Goal: Task Accomplishment & Management: Manage account settings

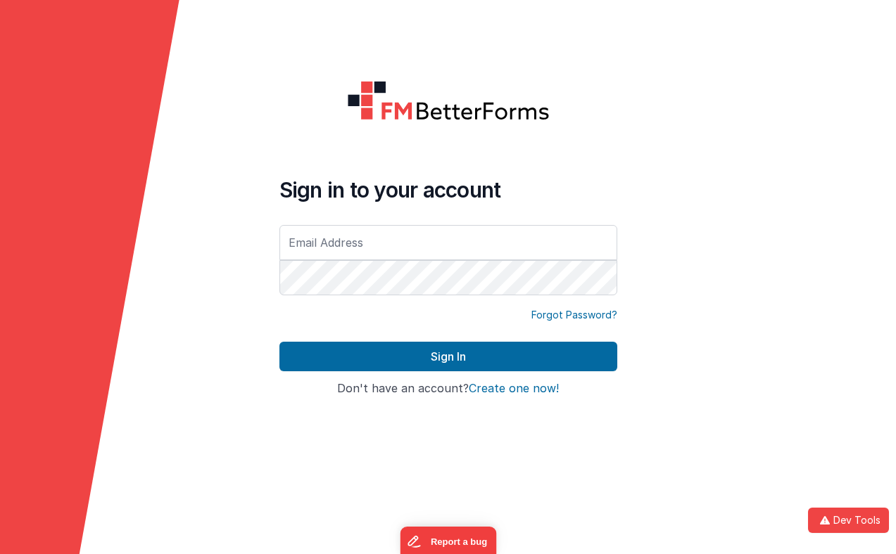
click at [345, 252] on input "text" at bounding box center [448, 242] width 338 height 35
type input "[EMAIL_ADDRESS][DOMAIN_NAME]"
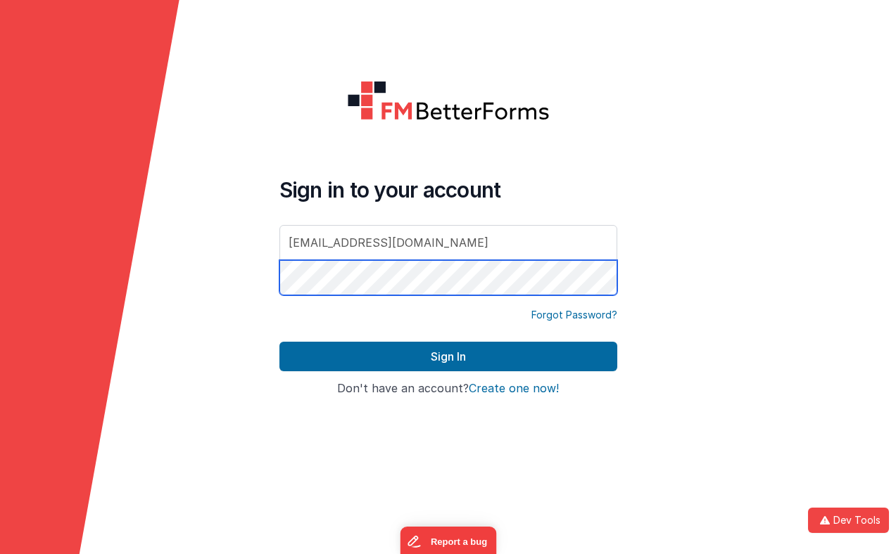
click at [279, 342] on button "Sign In" at bounding box center [448, 357] width 338 height 30
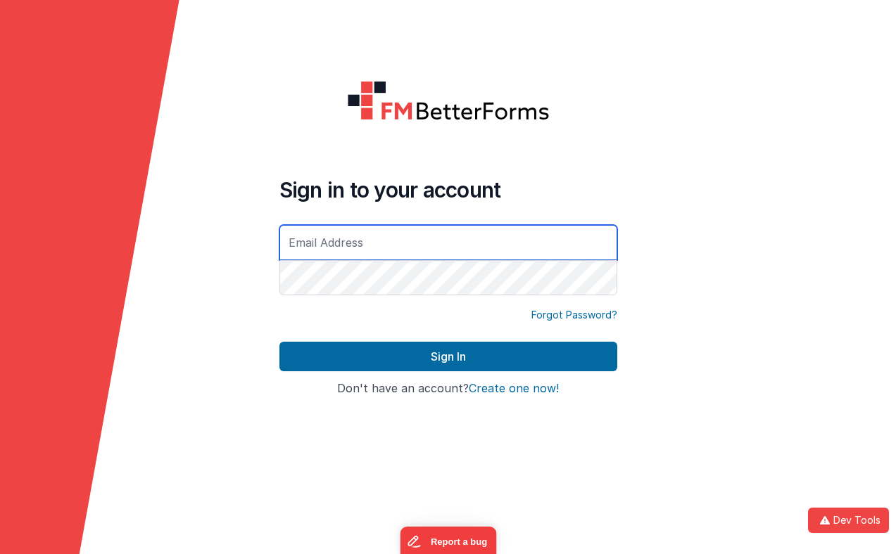
click at [425, 232] on input "text" at bounding box center [448, 242] width 338 height 35
type input "[EMAIL_ADDRESS][DOMAIN_NAME]"
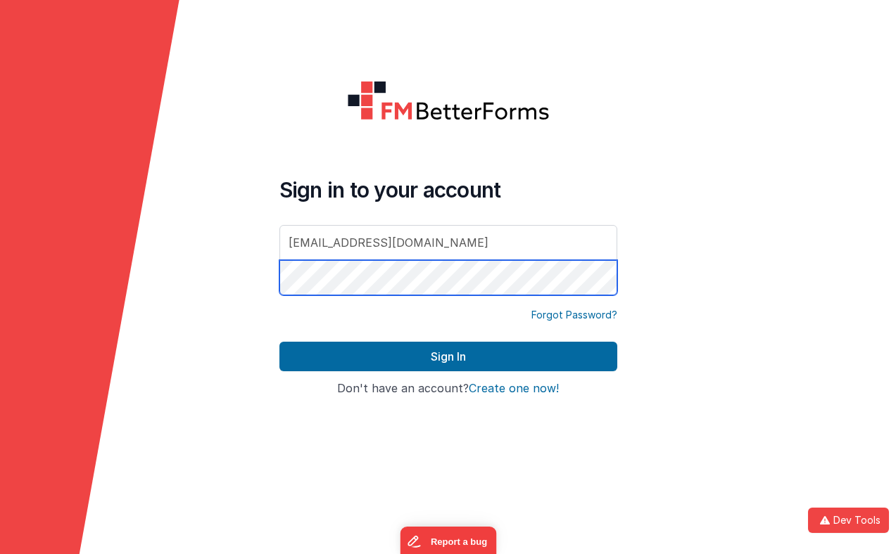
click at [279, 342] on button "Sign In" at bounding box center [448, 357] width 338 height 30
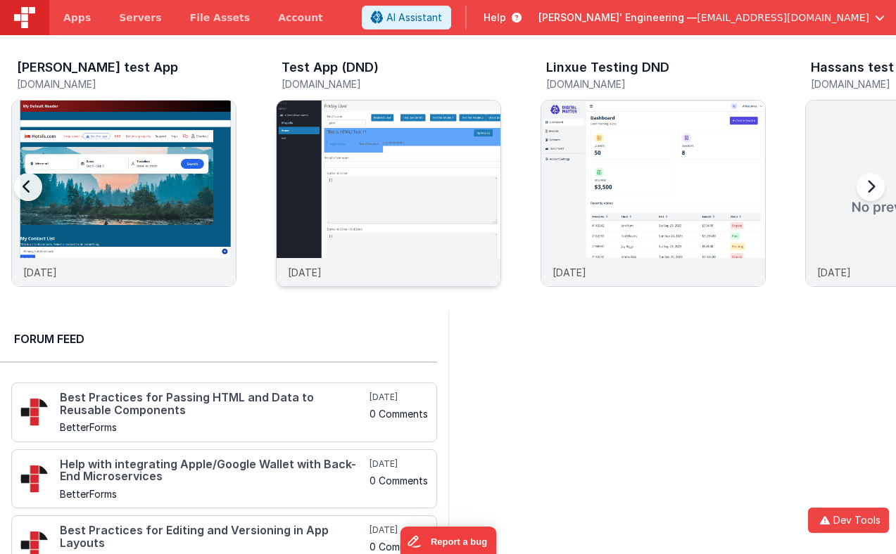
click at [399, 189] on div at bounding box center [389, 180] width 224 height 158
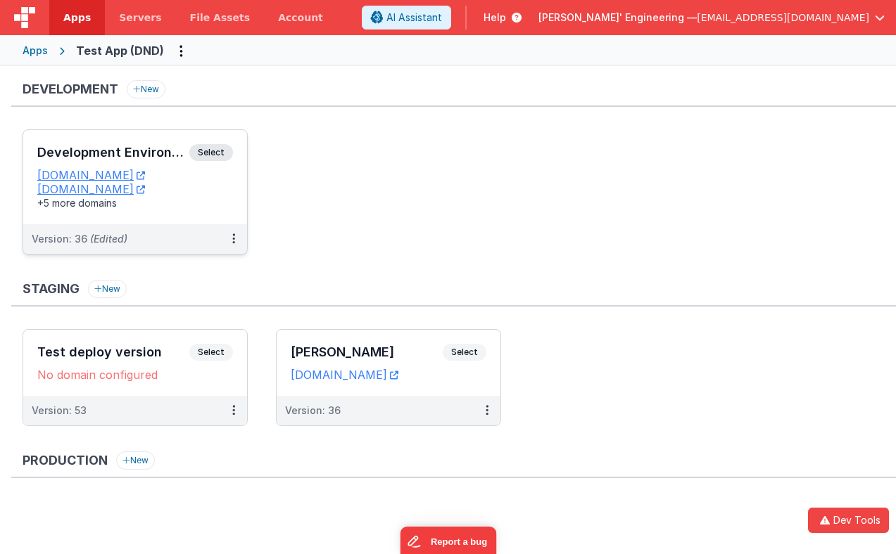
click at [227, 151] on span "Select" at bounding box center [211, 152] width 44 height 17
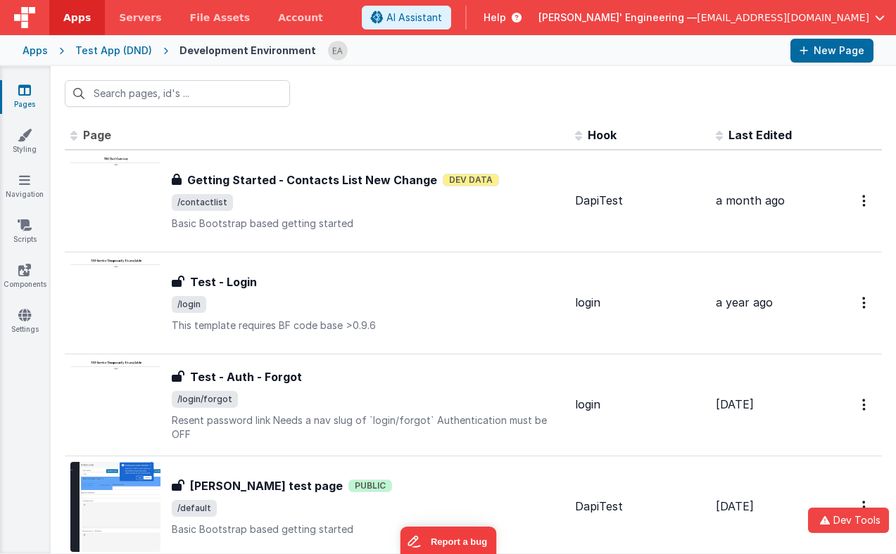
click at [519, 79] on div at bounding box center [473, 93] width 845 height 55
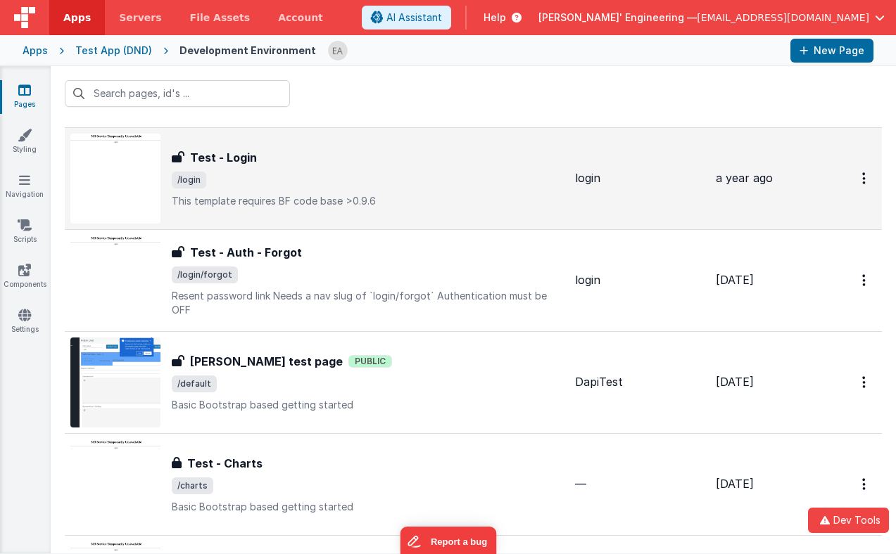
scroll to position [139, 0]
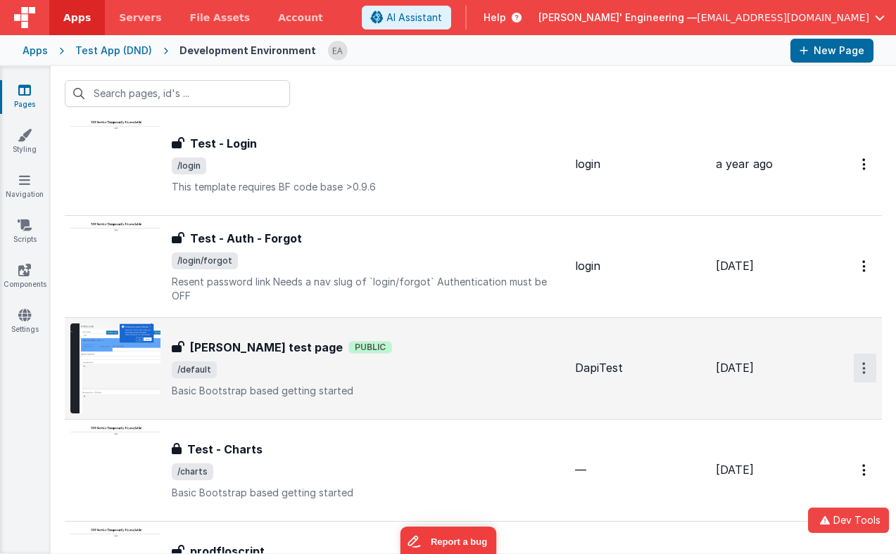
click at [868, 364] on button "Options" at bounding box center [864, 368] width 23 height 29
click at [794, 402] on link "Legacy Editor" at bounding box center [814, 400] width 124 height 25
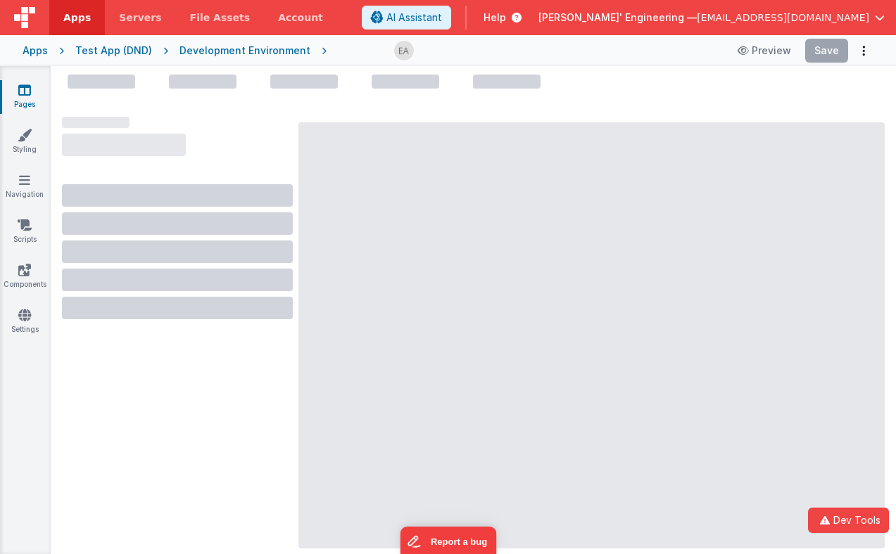
click at [461, 48] on div "Preview Save" at bounding box center [599, 51] width 547 height 24
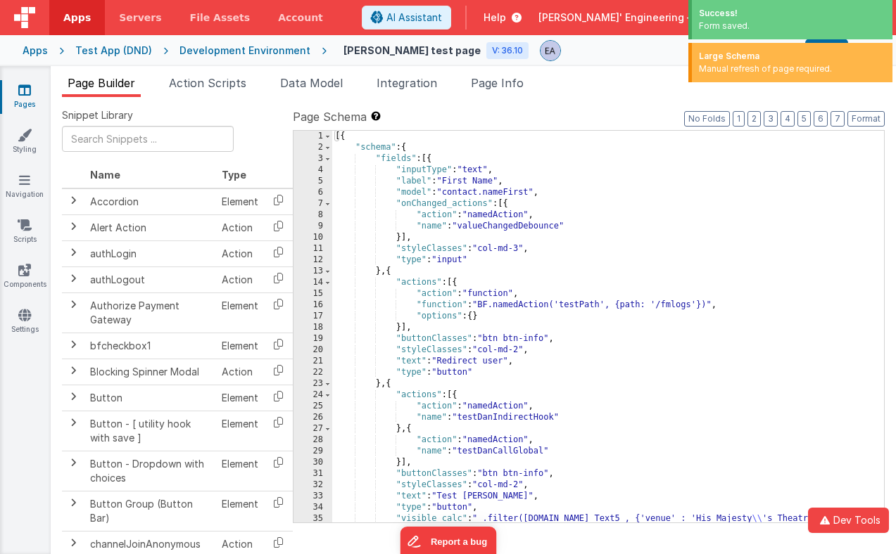
click at [713, 72] on div "Manual refresh of page required." at bounding box center [792, 69] width 186 height 13
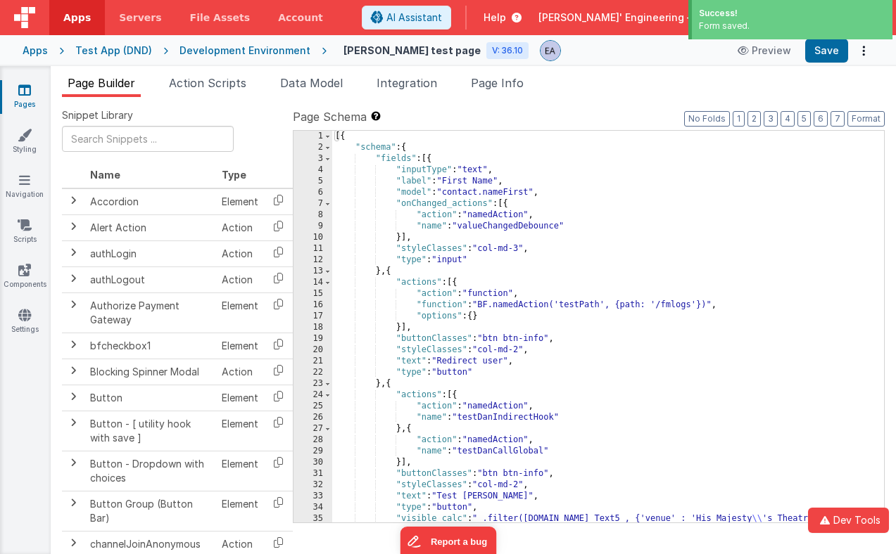
click at [749, 28] on div "Form saved." at bounding box center [792, 26] width 186 height 13
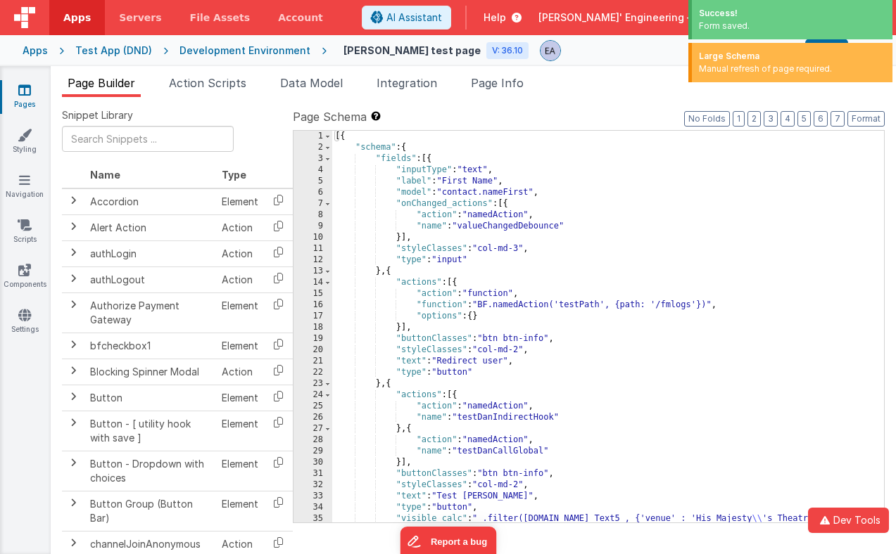
click at [708, 75] on div "Large Schema Manual refresh of page required." at bounding box center [790, 62] width 204 height 39
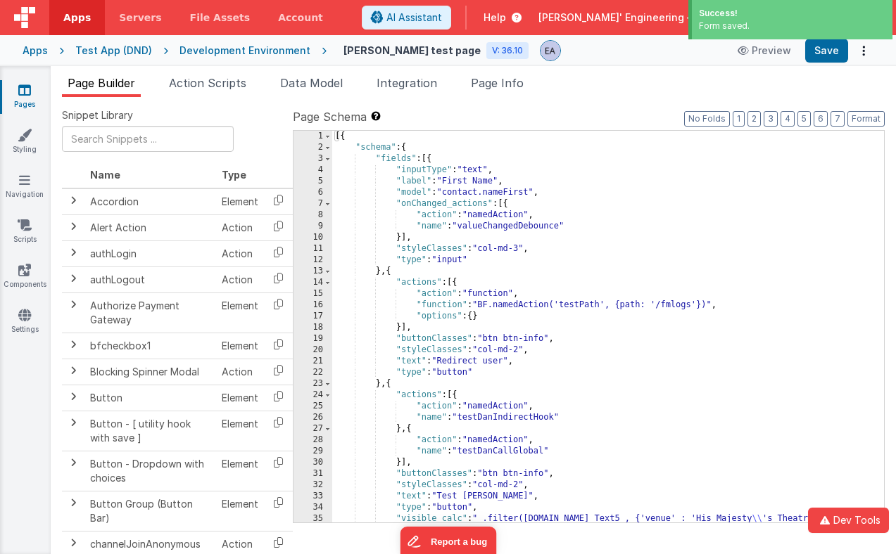
click at [751, 29] on div "Form saved." at bounding box center [792, 26] width 186 height 13
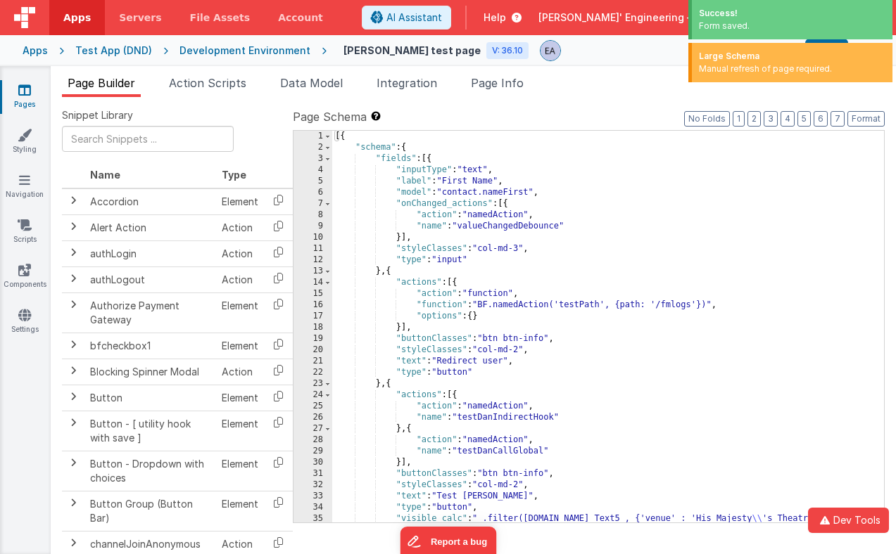
click at [755, 70] on div "Manual refresh of page required." at bounding box center [792, 69] width 186 height 13
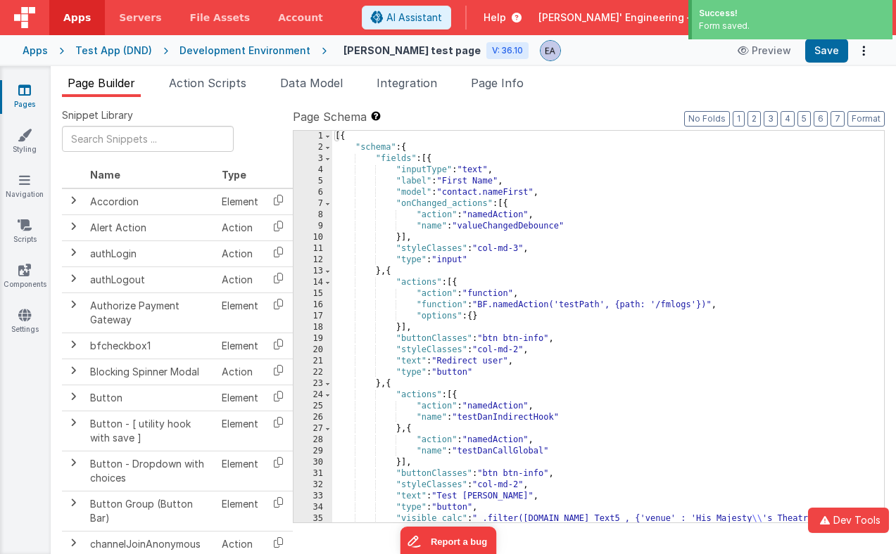
click at [770, 21] on div "Form saved." at bounding box center [792, 26] width 186 height 13
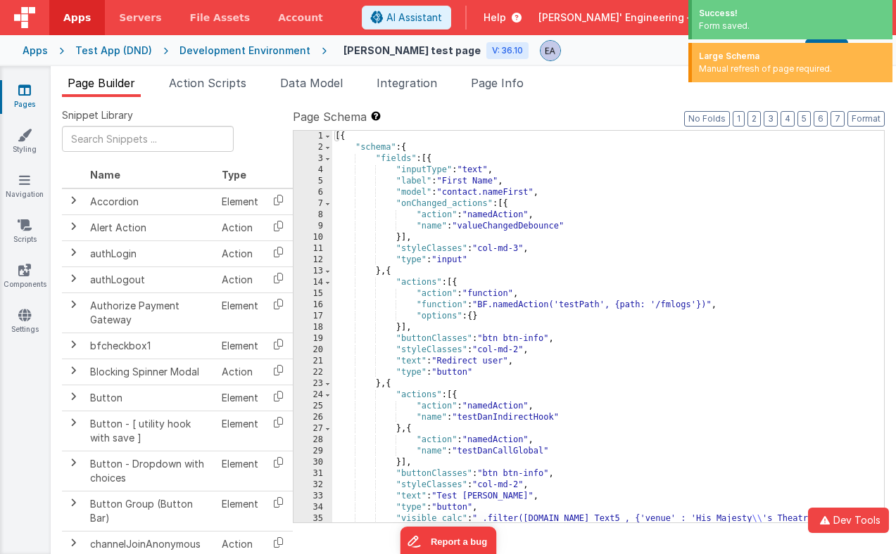
click at [733, 55] on div "Large Schema" at bounding box center [792, 56] width 186 height 13
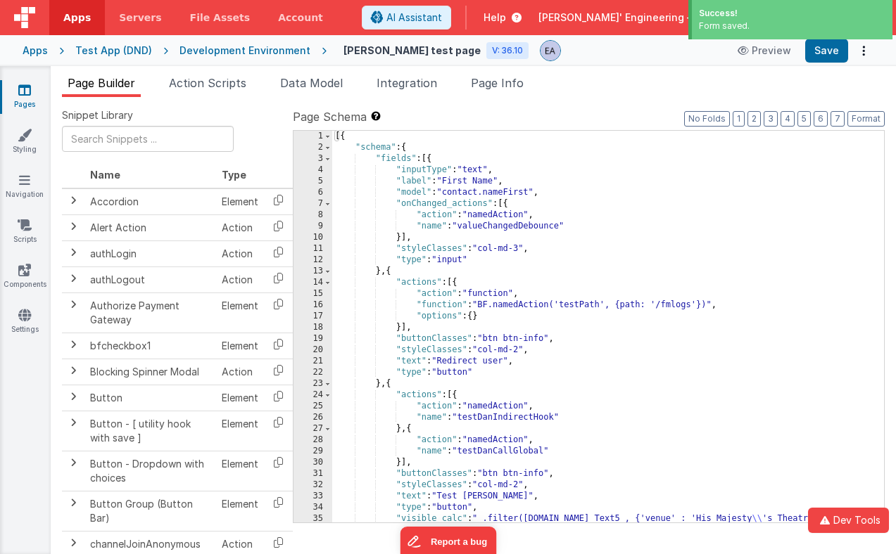
click at [762, 24] on div "Form saved." at bounding box center [792, 26] width 186 height 13
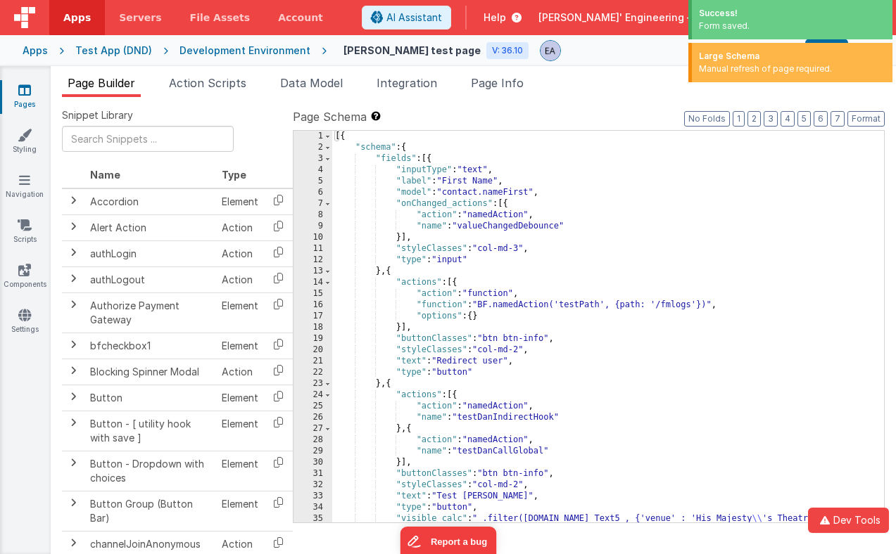
click at [744, 52] on div "Large Schema" at bounding box center [792, 56] width 186 height 13
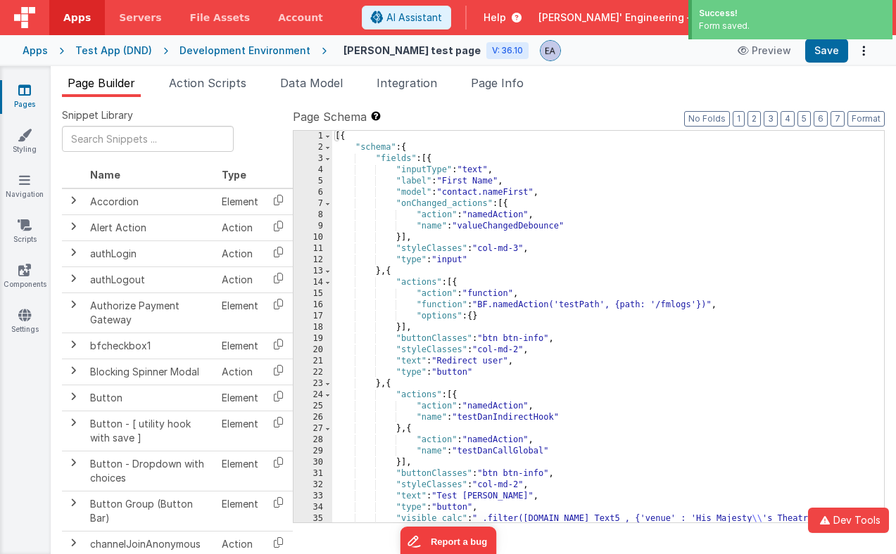
click at [765, 30] on div "Form saved." at bounding box center [792, 26] width 186 height 13
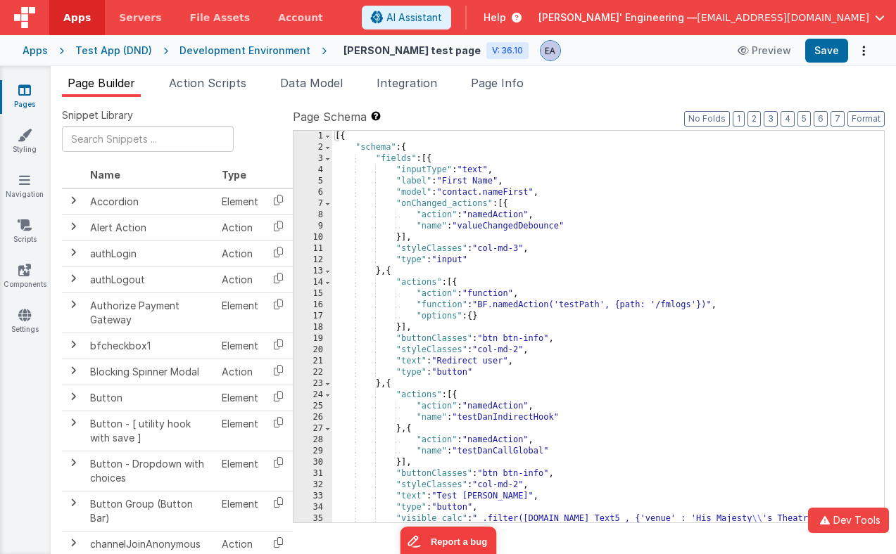
click at [539, 223] on div "[{ "schema" : { "fields" : [{ "inputType" : "text" , "label" : "First Name" , "…" at bounding box center [608, 338] width 552 height 414
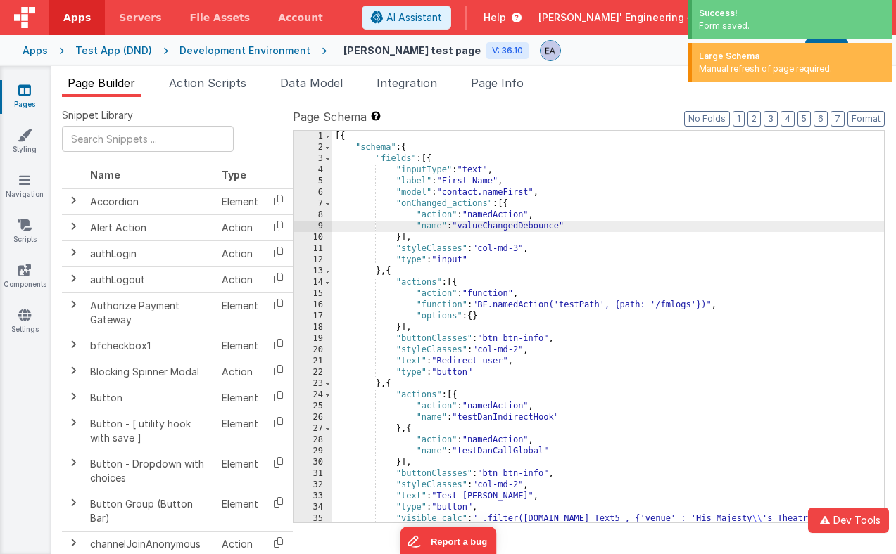
click at [723, 57] on div "Large Schema" at bounding box center [792, 56] width 186 height 13
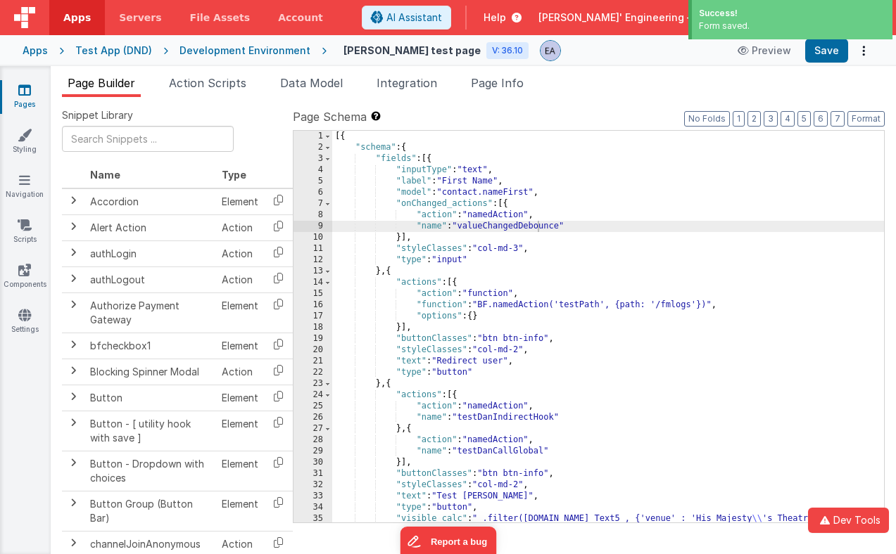
click at [742, 20] on div "Form saved." at bounding box center [792, 26] width 186 height 13
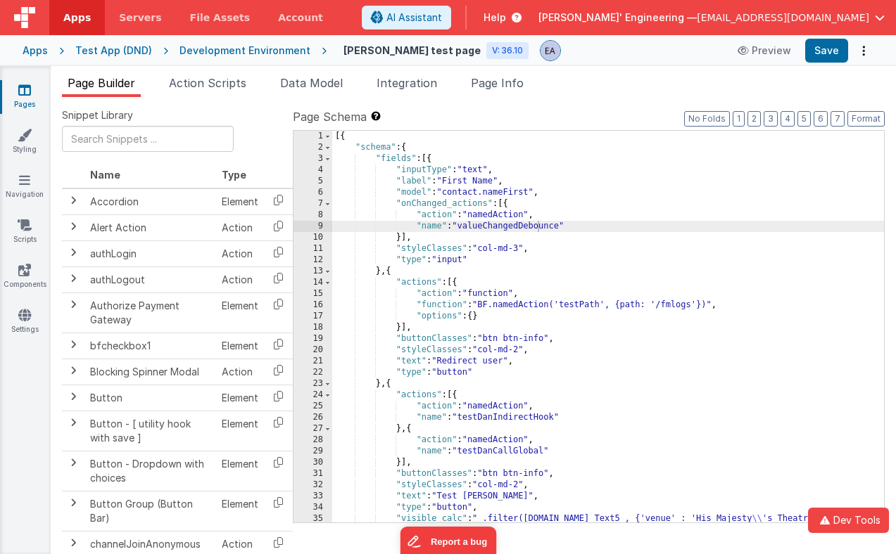
click at [537, 232] on div "[{ "schema" : { "fields" : [{ "inputType" : "text" , "label" : "First Name" , "…" at bounding box center [608, 338] width 552 height 414
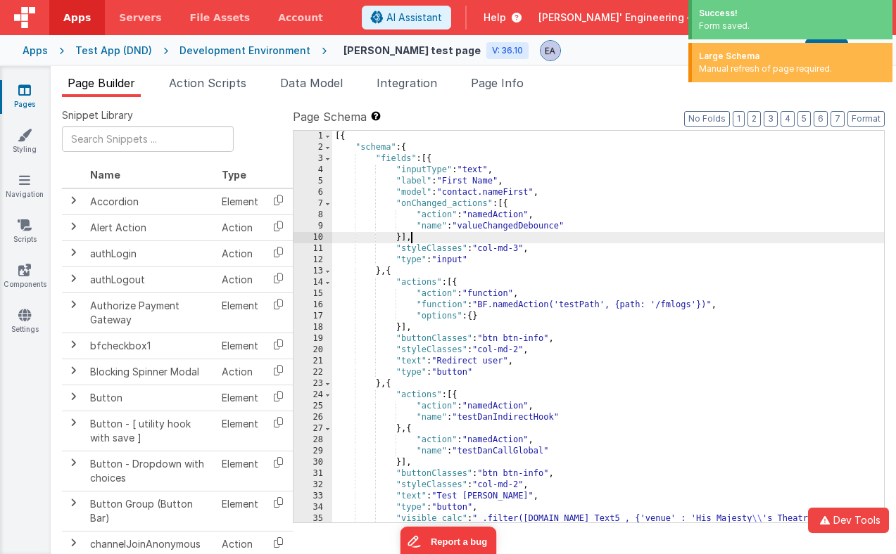
click at [720, 54] on div "Large Schema" at bounding box center [792, 56] width 186 height 13
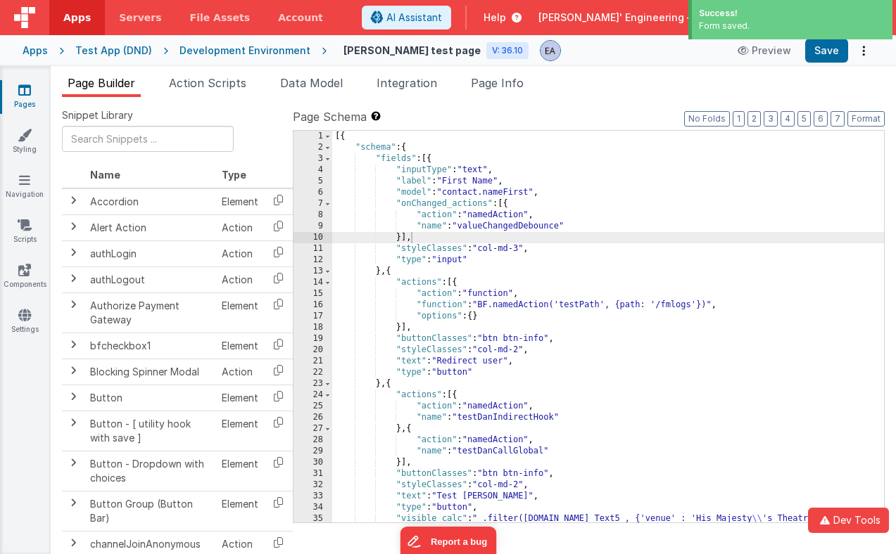
click at [739, 32] on div "Form saved." at bounding box center [792, 26] width 186 height 13
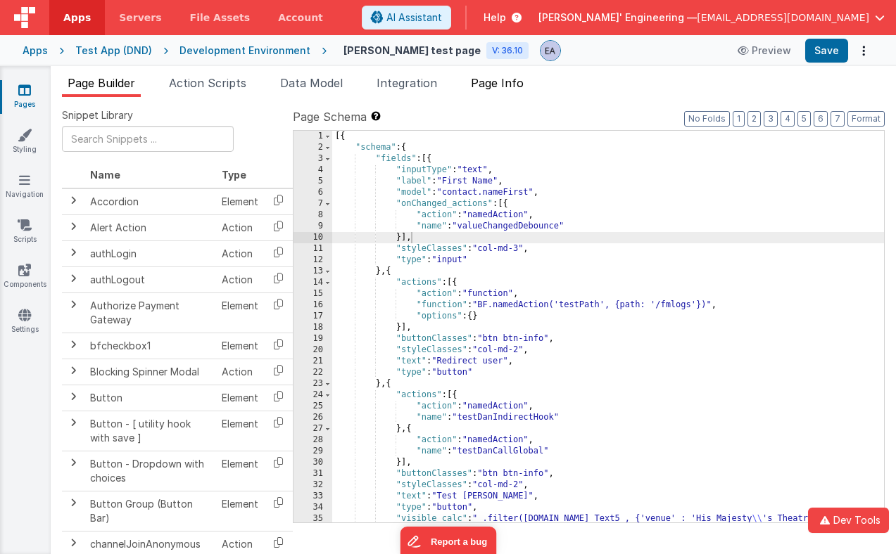
click at [508, 88] on span "Page Info" at bounding box center [497, 83] width 53 height 14
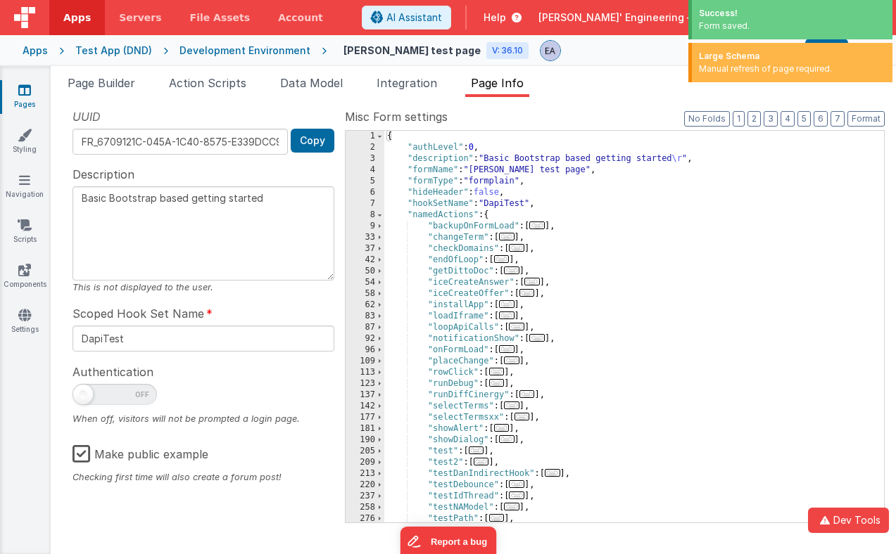
click at [734, 59] on div "Large Schema" at bounding box center [792, 56] width 186 height 13
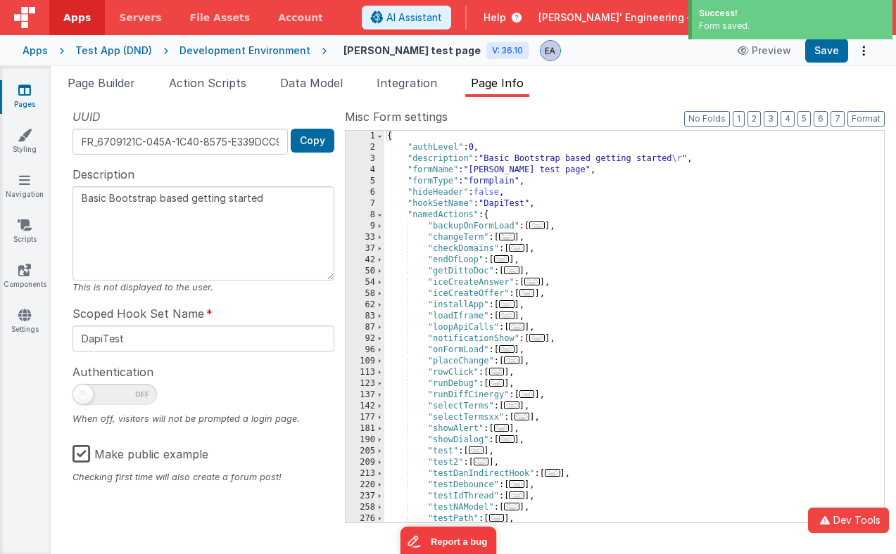
click at [736, 30] on div "Form saved." at bounding box center [792, 26] width 186 height 13
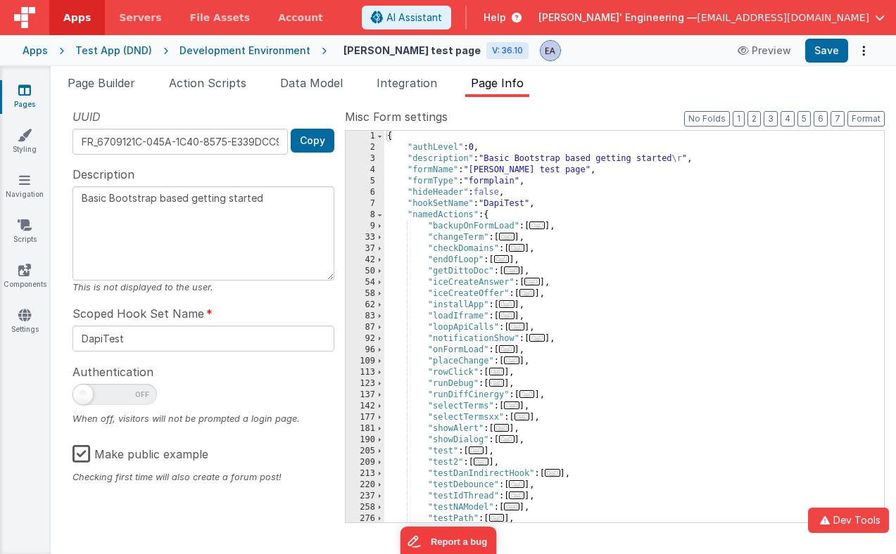
click at [567, 174] on div "{ "authLevel" : 0 , "description" : "Basic Bootstrap based getting started \r "…" at bounding box center [634, 338] width 500 height 414
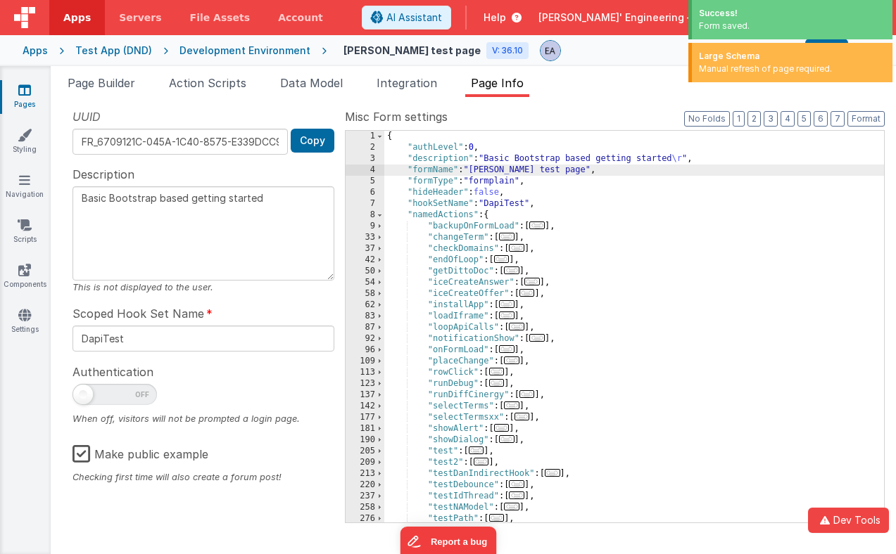
click at [693, 68] on div "Large Schema Manual refresh of page required." at bounding box center [790, 62] width 204 height 39
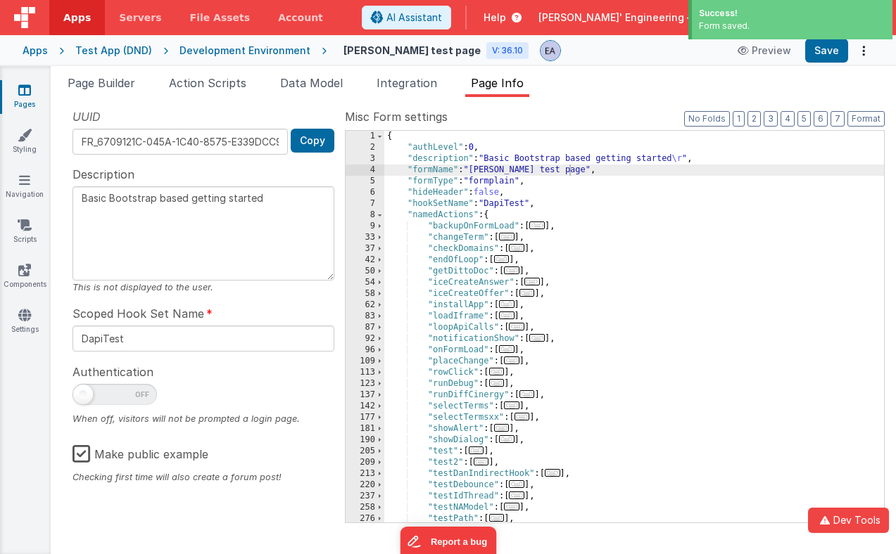
click at [733, 30] on div "Form saved." at bounding box center [792, 26] width 186 height 13
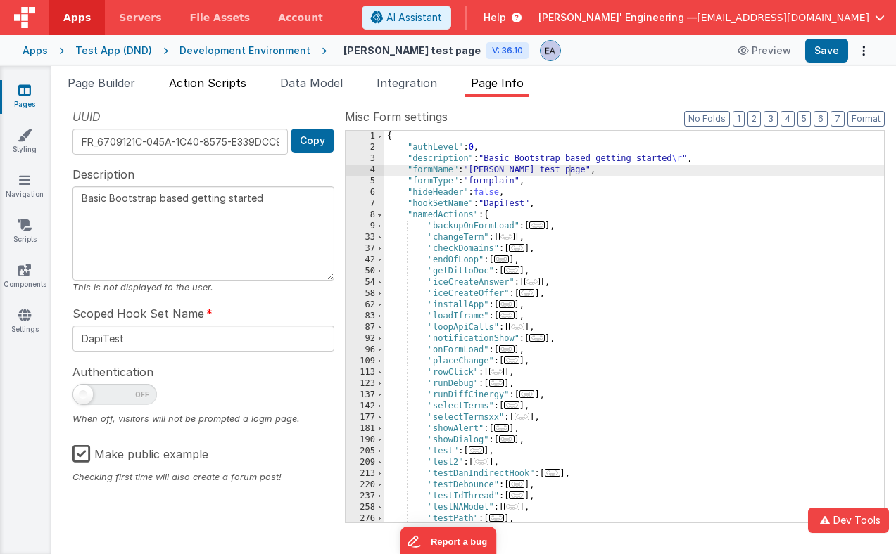
click at [227, 86] on span "Action Scripts" at bounding box center [207, 83] width 77 height 14
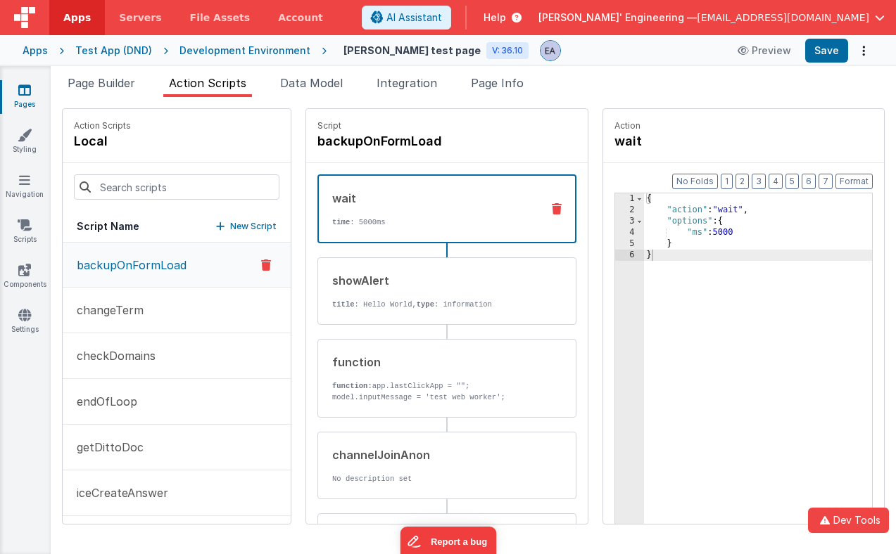
click at [683, 91] on ul "Page Builder Action Scripts Data Model Integration Page Info" at bounding box center [473, 86] width 845 height 23
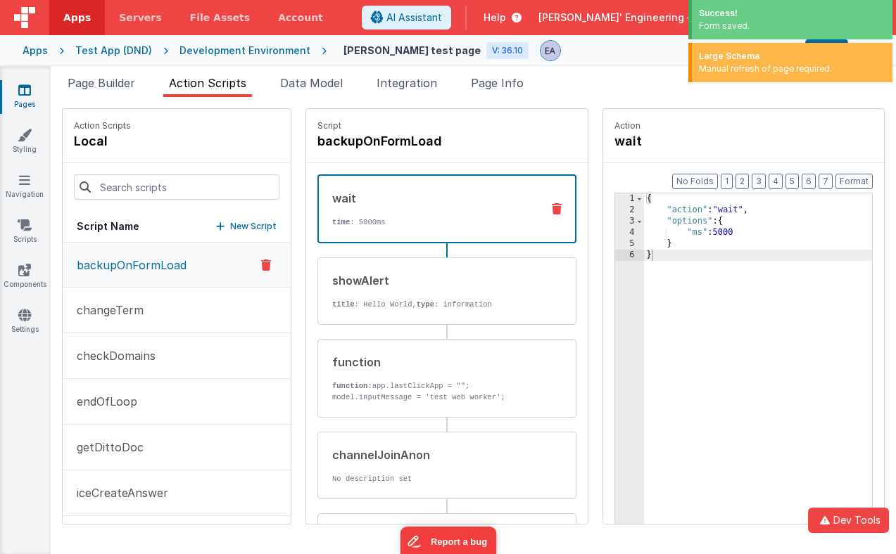
click at [723, 66] on div "Manual refresh of page required." at bounding box center [792, 69] width 186 height 13
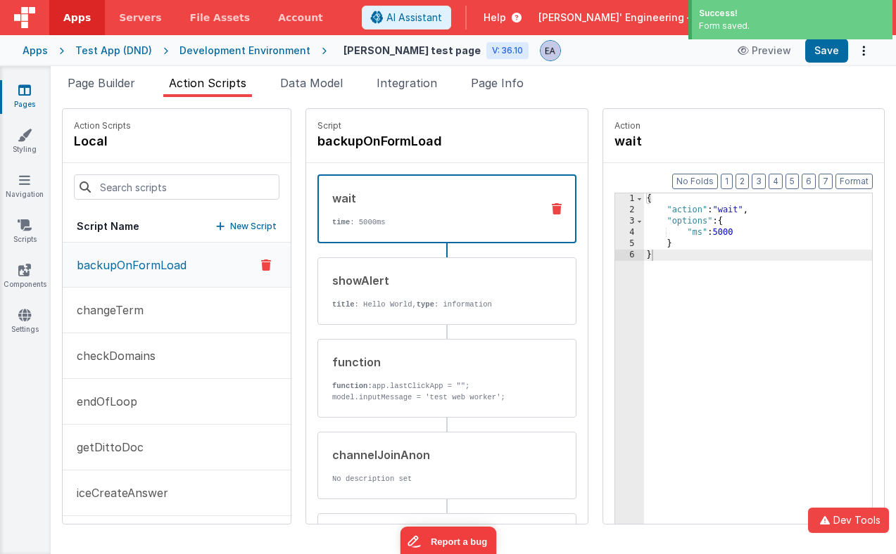
click at [757, 18] on div "Success!" at bounding box center [792, 13] width 186 height 13
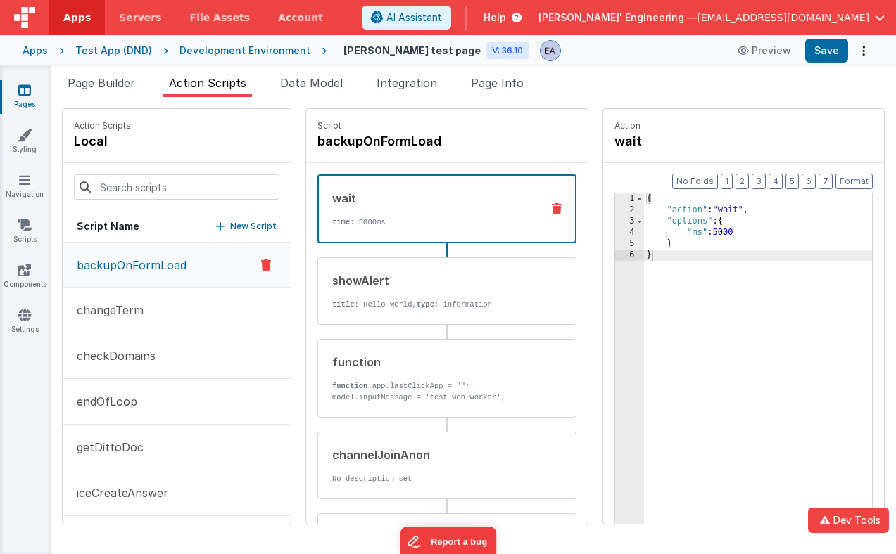
click at [659, 80] on ul "Page Builder Action Scripts Data Model Integration Page Info" at bounding box center [473, 86] width 845 height 23
click at [637, 88] on ul "Page Builder Action Scripts Data Model Integration Page Info" at bounding box center [473, 86] width 845 height 23
click at [27, 332] on link "Settings" at bounding box center [24, 322] width 51 height 28
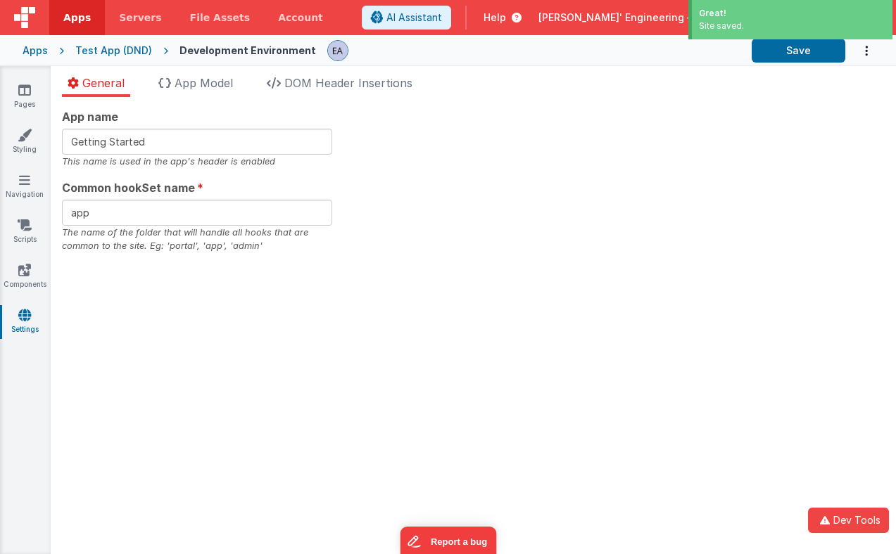
click at [727, 21] on div "Site saved." at bounding box center [792, 26] width 186 height 13
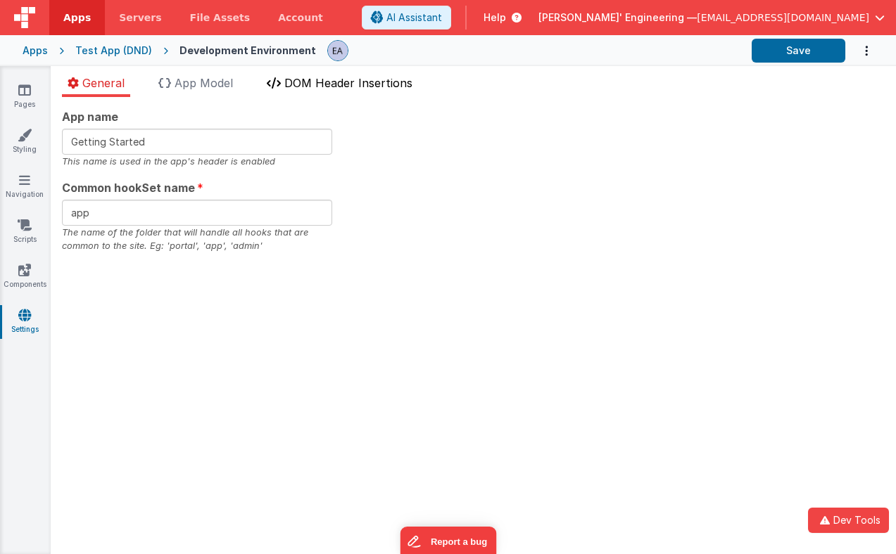
click at [366, 87] on span "DOM Header Insertions" at bounding box center [348, 83] width 128 height 14
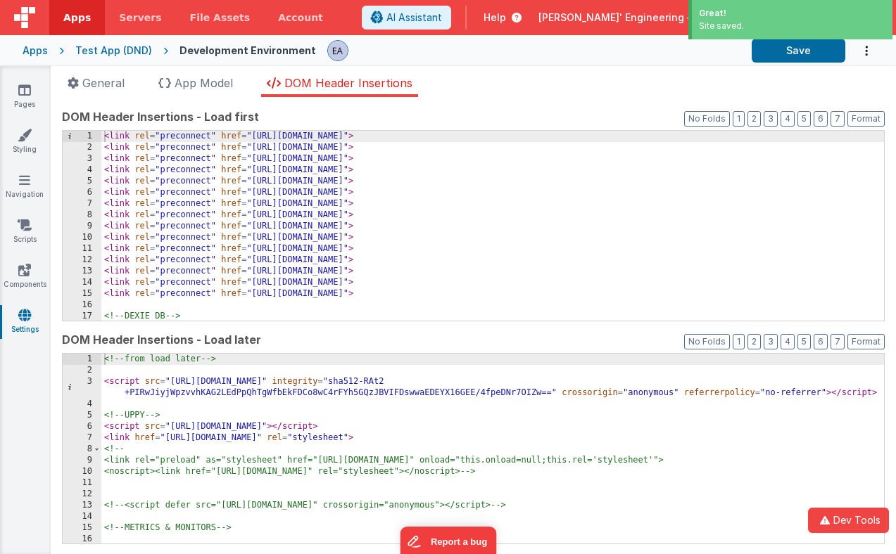
click at [746, 19] on div "Great!" at bounding box center [792, 13] width 186 height 13
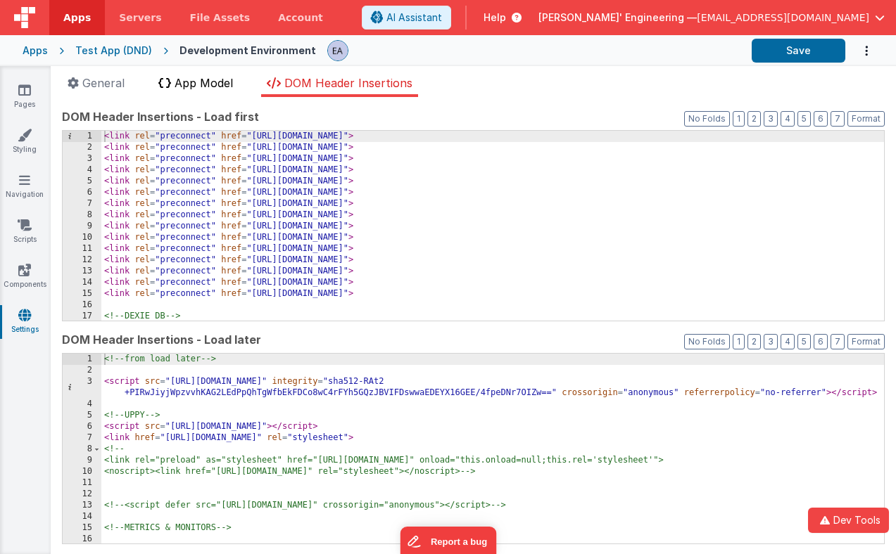
click at [231, 85] on span "App Model" at bounding box center [203, 83] width 58 height 14
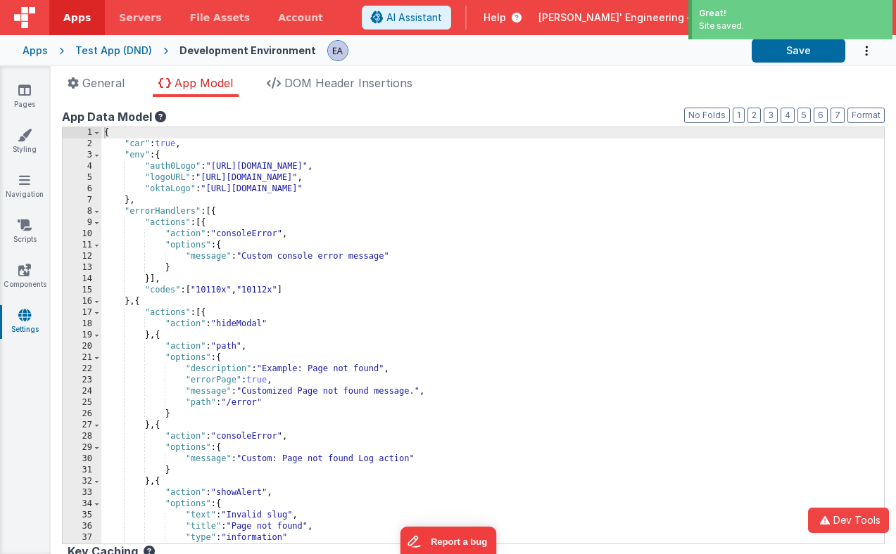
click at [747, 21] on div "Site saved." at bounding box center [792, 26] width 186 height 13
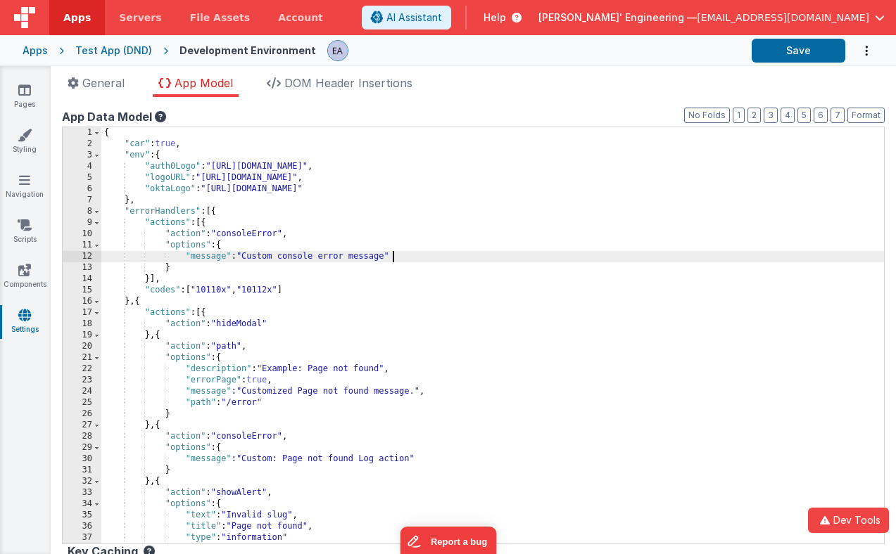
click at [592, 253] on div "{ "car" : true , "env" : { "auth0Logo" : "[URL][DOMAIN_NAME]" , "logoURL" : "[U…" at bounding box center [492, 346] width 782 height 439
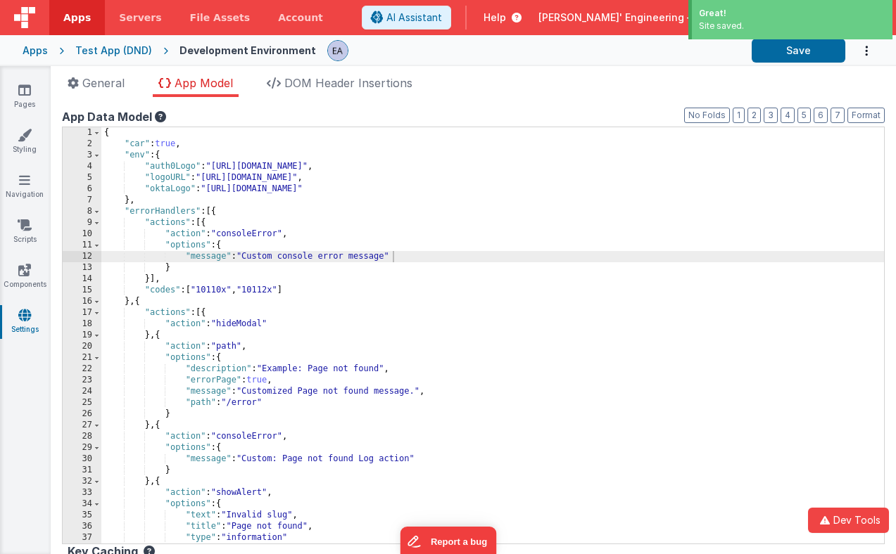
click at [749, 23] on div "Site saved." at bounding box center [792, 26] width 186 height 13
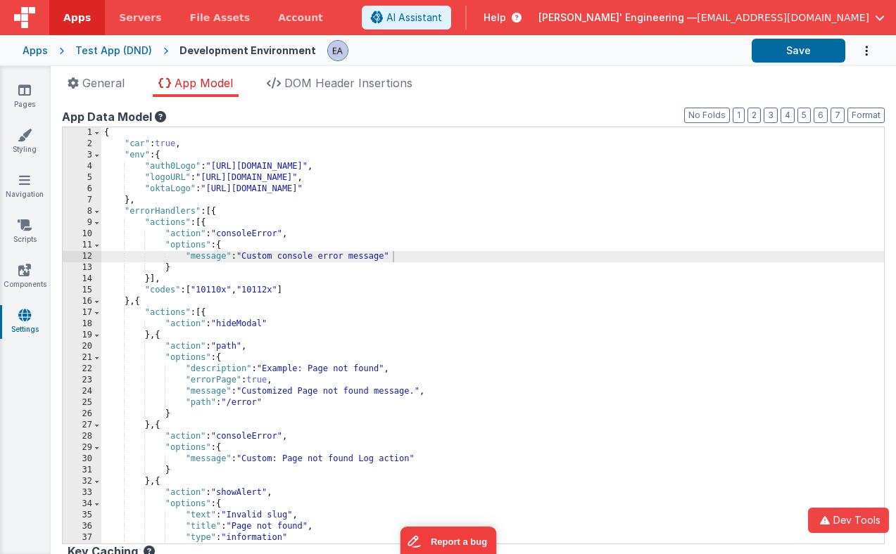
click at [517, 94] on ul "General App Model DOM Header Insertions" at bounding box center [473, 86] width 845 height 23
click at [485, 104] on div "App name Getting Started This name is used in the app's header is enabled Commo…" at bounding box center [473, 325] width 845 height 457
click at [214, 106] on div "App name Getting Started This name is used in the app's header is enabled Commo…" at bounding box center [473, 325] width 845 height 457
click at [26, 145] on link "Styling" at bounding box center [24, 142] width 51 height 28
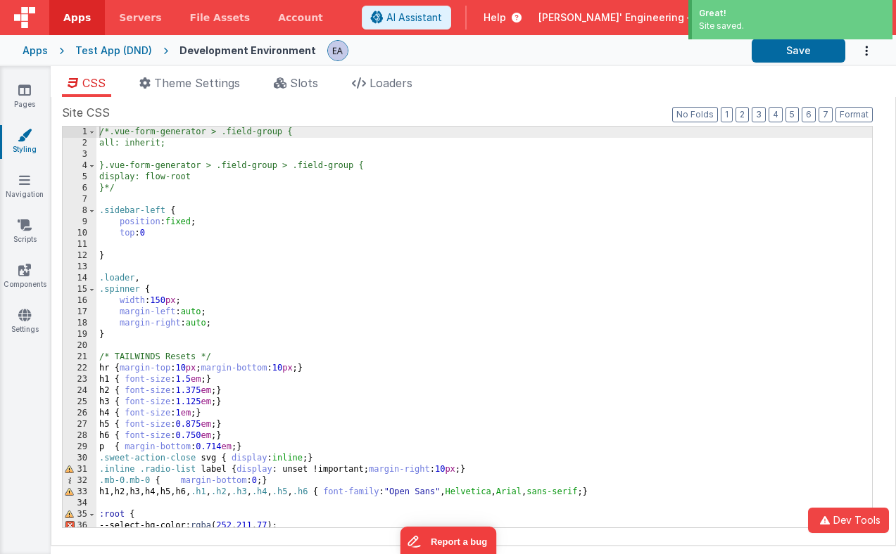
click at [741, 32] on div "Site saved." at bounding box center [792, 26] width 186 height 13
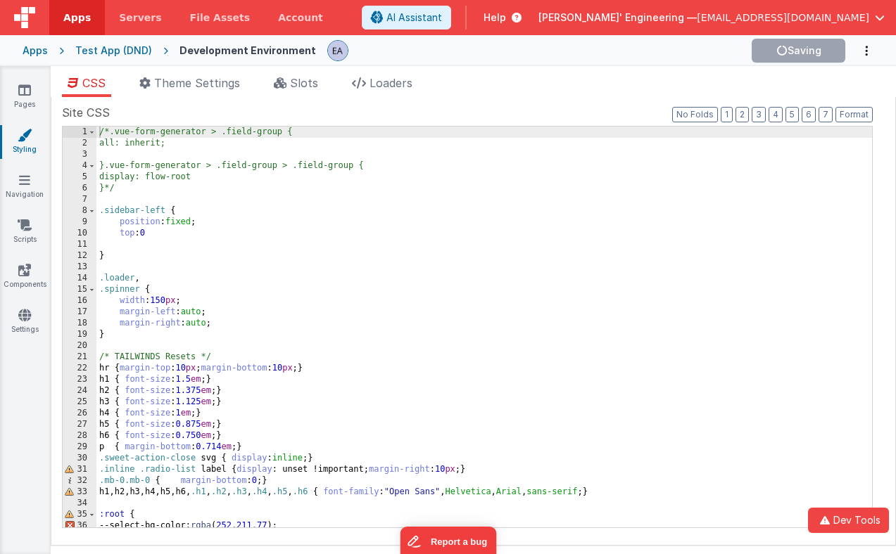
click at [630, 56] on div at bounding box center [533, 51] width 413 height 24
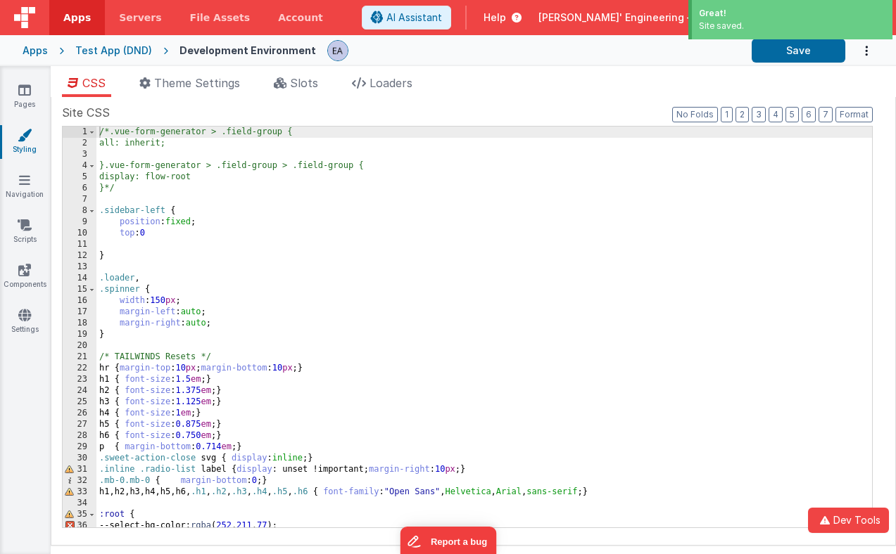
click at [763, 24] on div "Site saved." at bounding box center [792, 26] width 186 height 13
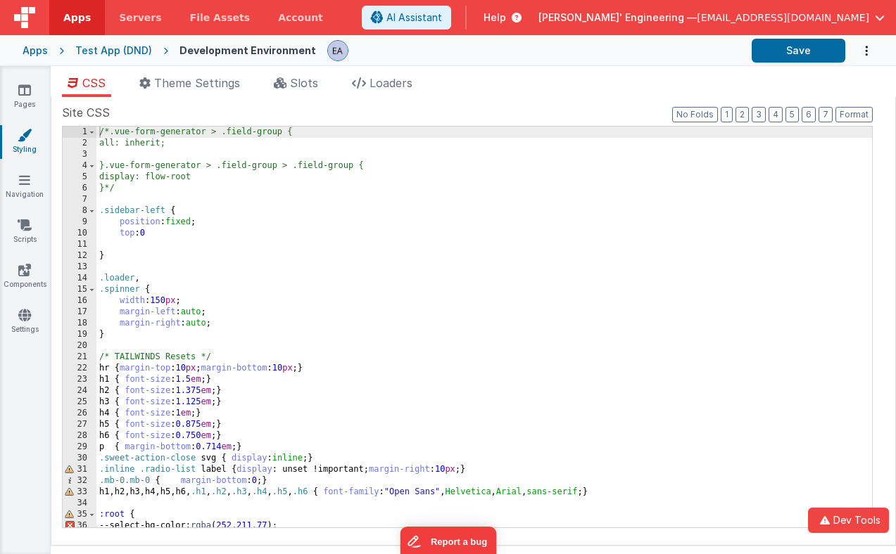
click at [581, 70] on div "CSS Theme Settings Slots Loaders Site CSS Format 7 6 5 4 3 2 1 No Folds 1 2 3 4…" at bounding box center [473, 313] width 845 height 494
click at [517, 241] on div "/*.vue-form-generator > .field-group { all: inherit; }.vue-form-generator > .fi…" at bounding box center [483, 339] width 775 height 424
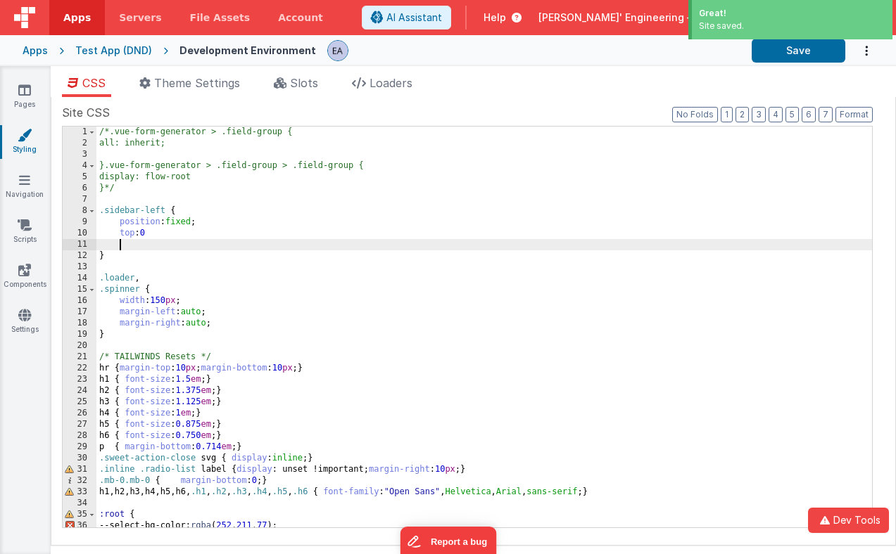
click at [726, 20] on div "Site saved." at bounding box center [792, 26] width 186 height 13
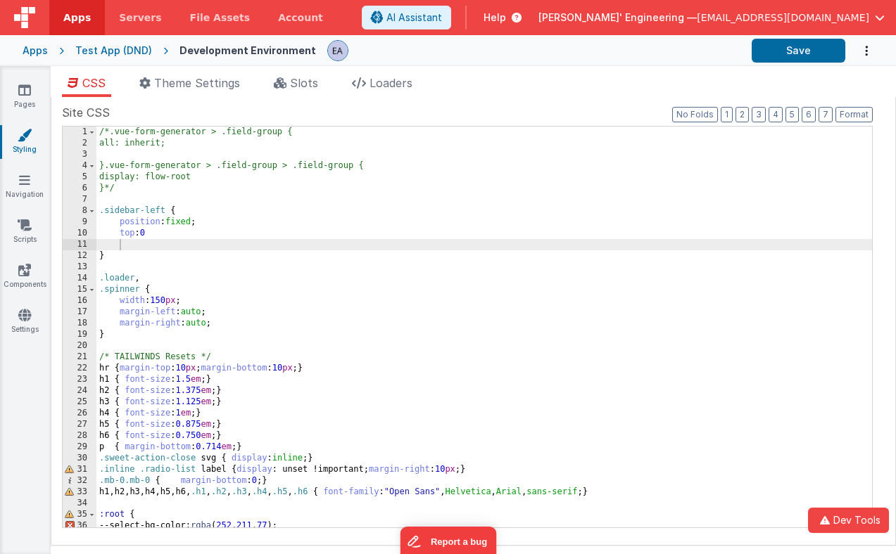
click at [671, 62] on div at bounding box center [533, 51] width 413 height 24
click at [381, 89] on li "Loaders" at bounding box center [382, 86] width 72 height 23
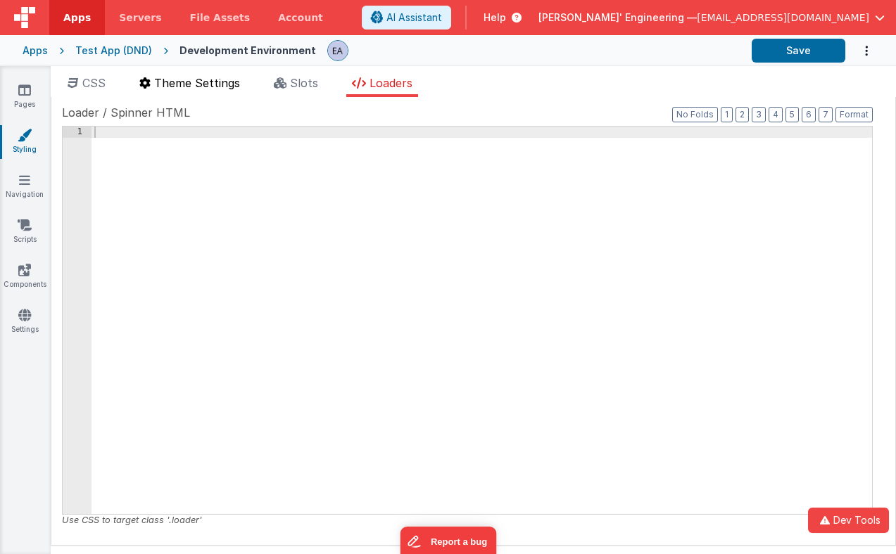
click at [189, 85] on span "Theme Settings" at bounding box center [197, 83] width 86 height 14
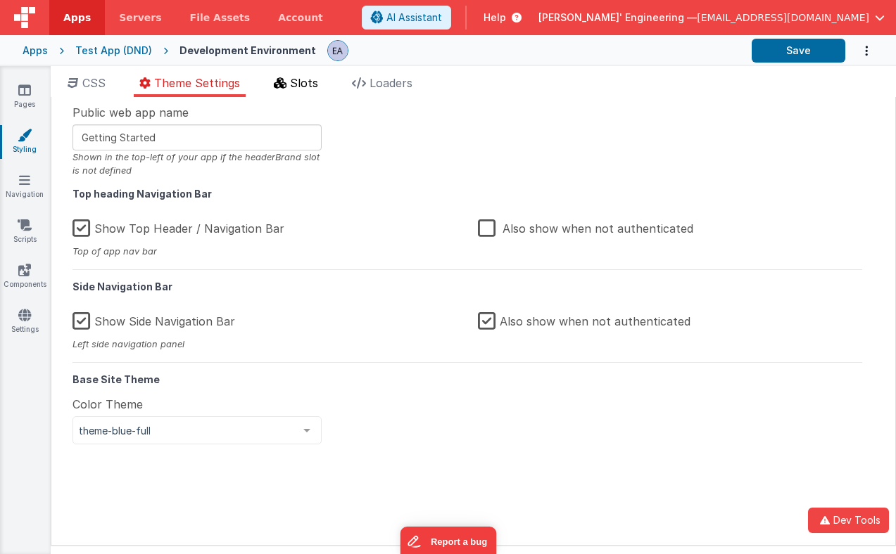
click at [293, 79] on span "Slots" at bounding box center [304, 83] width 28 height 14
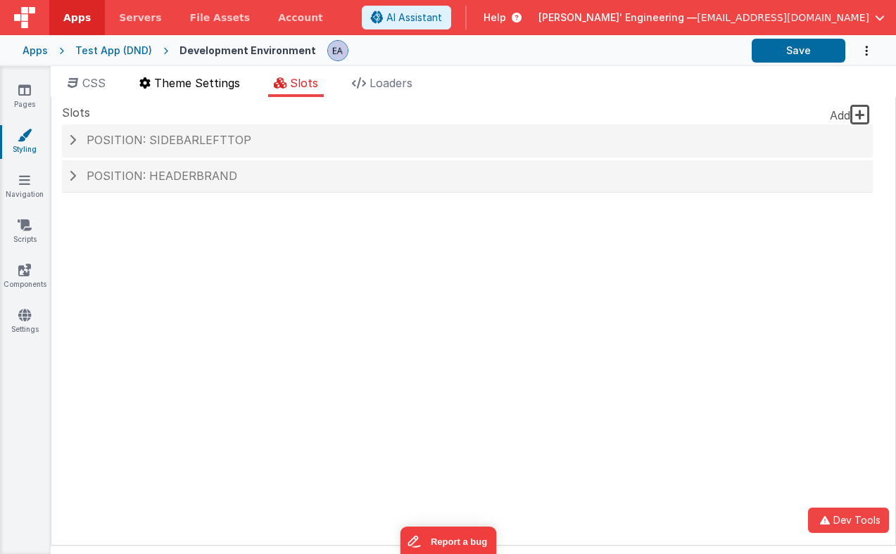
click at [176, 82] on span "Theme Settings" at bounding box center [197, 83] width 86 height 14
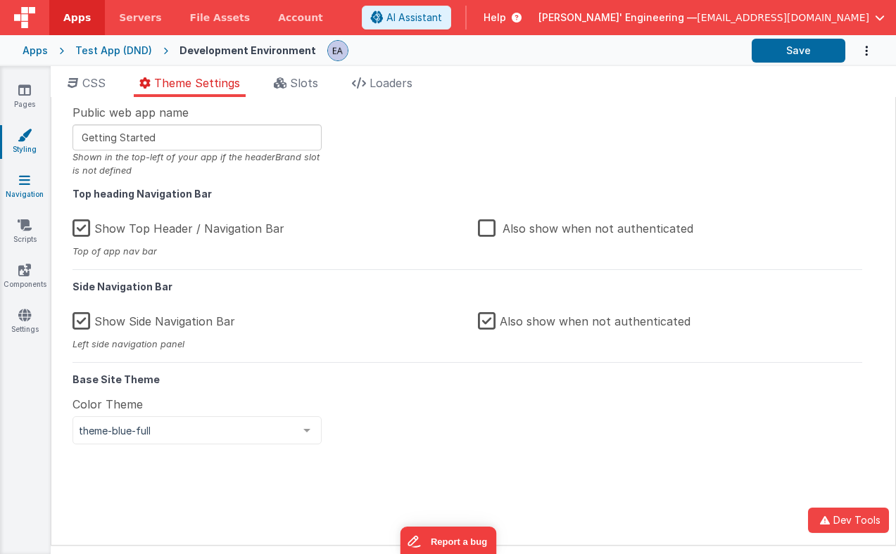
click at [34, 182] on link "Navigation" at bounding box center [24, 187] width 51 height 28
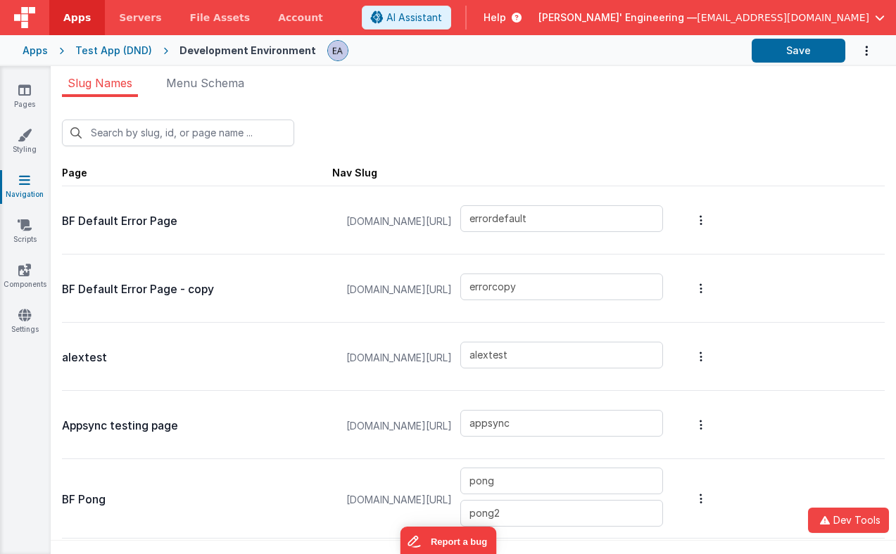
click at [492, 96] on ul "Slug Names Menu Schema" at bounding box center [473, 86] width 845 height 23
